Goal: Task Accomplishment & Management: Manage account settings

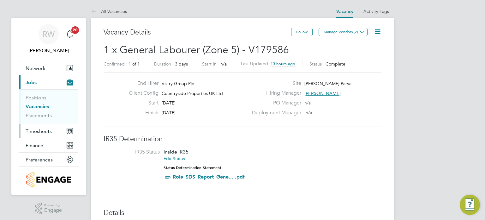
click at [45, 131] on span "Timesheets" at bounding box center [39, 131] width 26 height 6
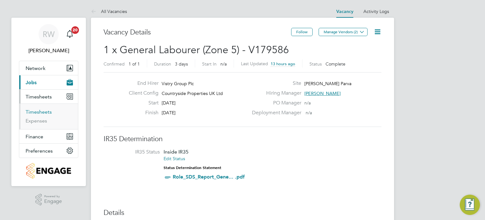
click at [42, 109] on link "Timesheets" at bounding box center [39, 112] width 26 height 6
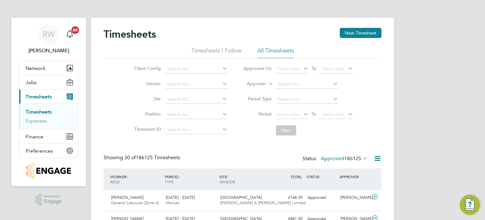
scroll to position [3, 3]
click at [195, 100] on input at bounding box center [196, 99] width 62 height 9
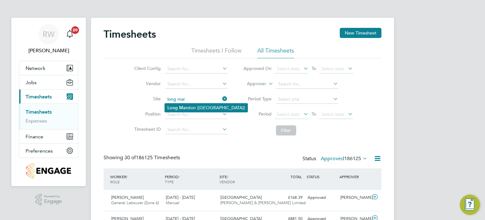
click at [196, 106] on li "Long Mar ston ([GEOGRAPHIC_DATA])" at bounding box center [206, 107] width 83 height 9
type input "Long [PERSON_NAME] ([GEOGRAPHIC_DATA])"
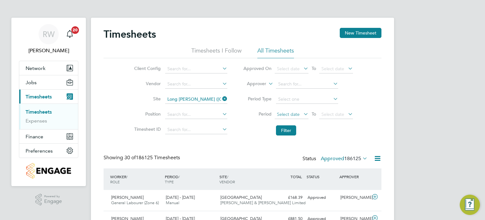
click at [296, 115] on span "Select date" at bounding box center [288, 114] width 23 height 6
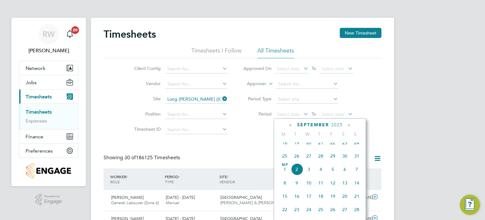
click at [285, 160] on span "25" at bounding box center [285, 156] width 12 height 12
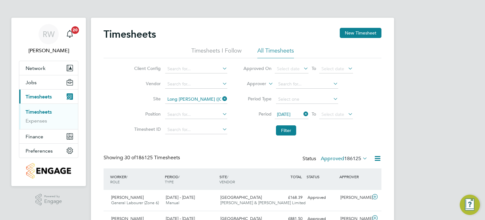
click at [283, 124] on li "Filter" at bounding box center [298, 130] width 126 height 16
click at [283, 129] on button "Filter" at bounding box center [286, 130] width 20 height 10
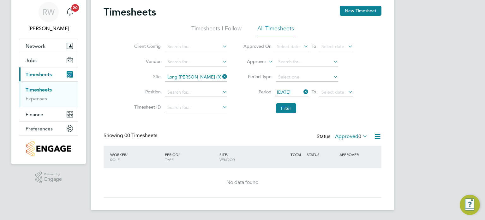
click at [355, 137] on label "Approved 0" at bounding box center [351, 136] width 33 height 6
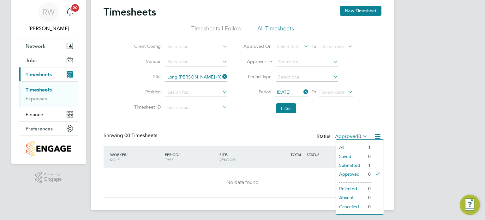
click at [355, 145] on li "All" at bounding box center [350, 147] width 29 height 9
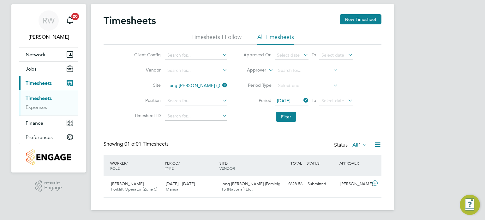
click at [361, 143] on icon at bounding box center [361, 144] width 0 height 9
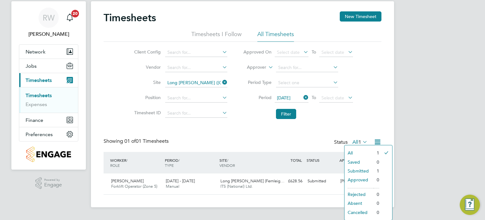
click at [291, 96] on span "[DATE]" at bounding box center [284, 98] width 14 height 6
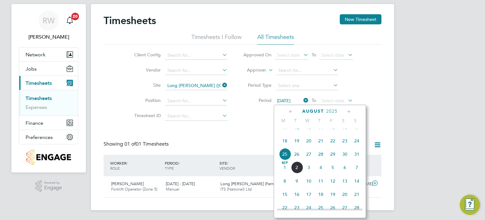
click at [287, 144] on span "18" at bounding box center [285, 141] width 12 height 12
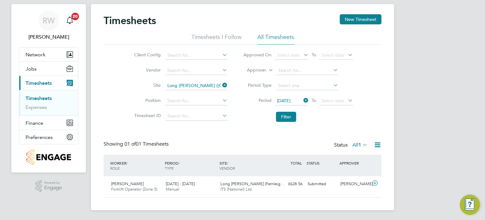
click at [282, 109] on li "Filter" at bounding box center [298, 116] width 126 height 16
click at [283, 114] on button "Filter" at bounding box center [286, 117] width 20 height 10
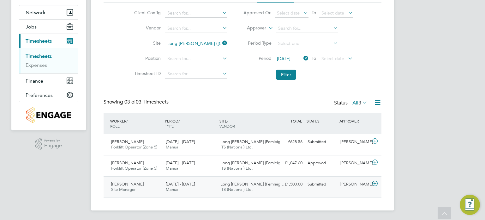
click at [233, 181] on span "Long [PERSON_NAME] (Fernleig…" at bounding box center [253, 183] width 64 height 5
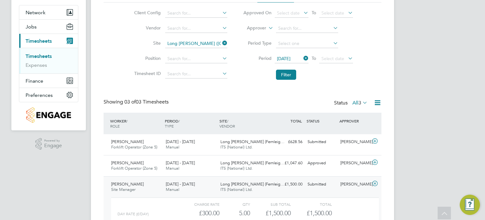
click at [233, 181] on span "Long [PERSON_NAME] (Fernleig…" at bounding box center [253, 183] width 64 height 5
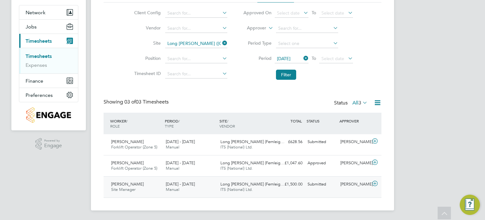
click at [207, 186] on div "[DATE] - [DATE] Manual" at bounding box center [190, 187] width 55 height 16
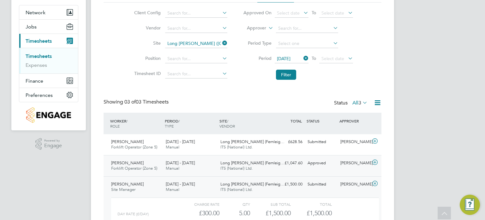
scroll to position [114, 0]
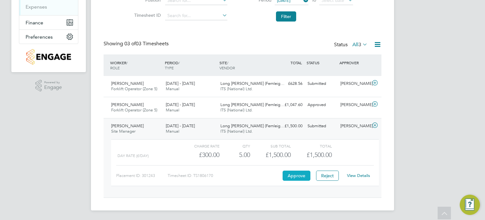
click at [295, 172] on button "Approve" at bounding box center [297, 175] width 28 height 10
click at [349, 175] on link "View Details" at bounding box center [358, 175] width 23 height 5
click at [359, 42] on span "3" at bounding box center [360, 44] width 3 height 6
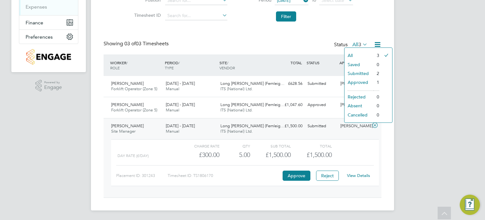
click at [356, 78] on li "Approved" at bounding box center [359, 82] width 29 height 9
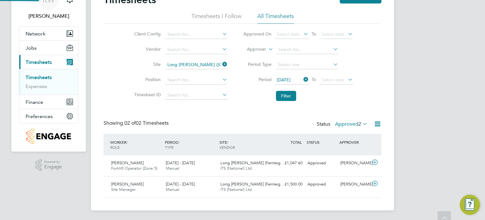
scroll to position [16, 55]
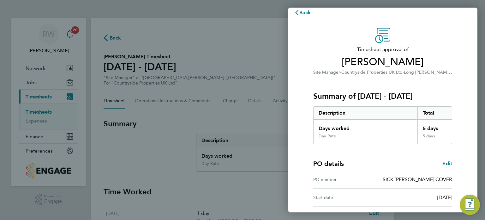
scroll to position [82, 0]
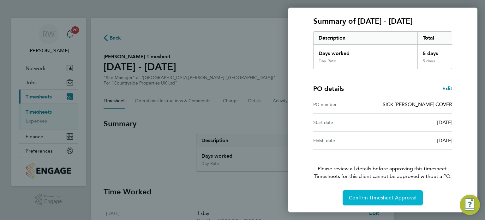
click at [371, 198] on span "Confirm Timesheet Approval" at bounding box center [383, 197] width 68 height 6
